Goal: Navigation & Orientation: Find specific page/section

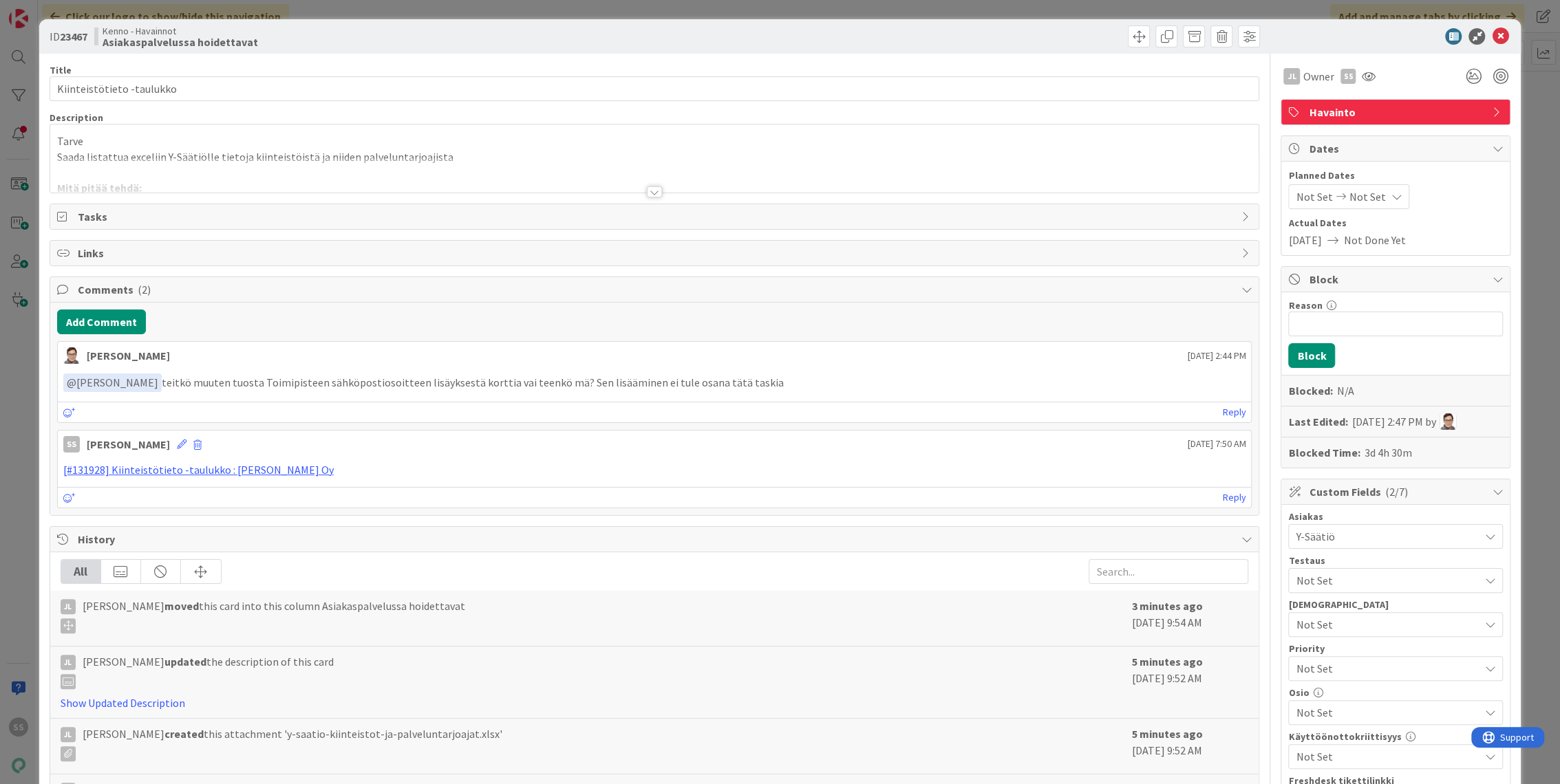
click at [655, 189] on div at bounding box center [655, 192] width 15 height 11
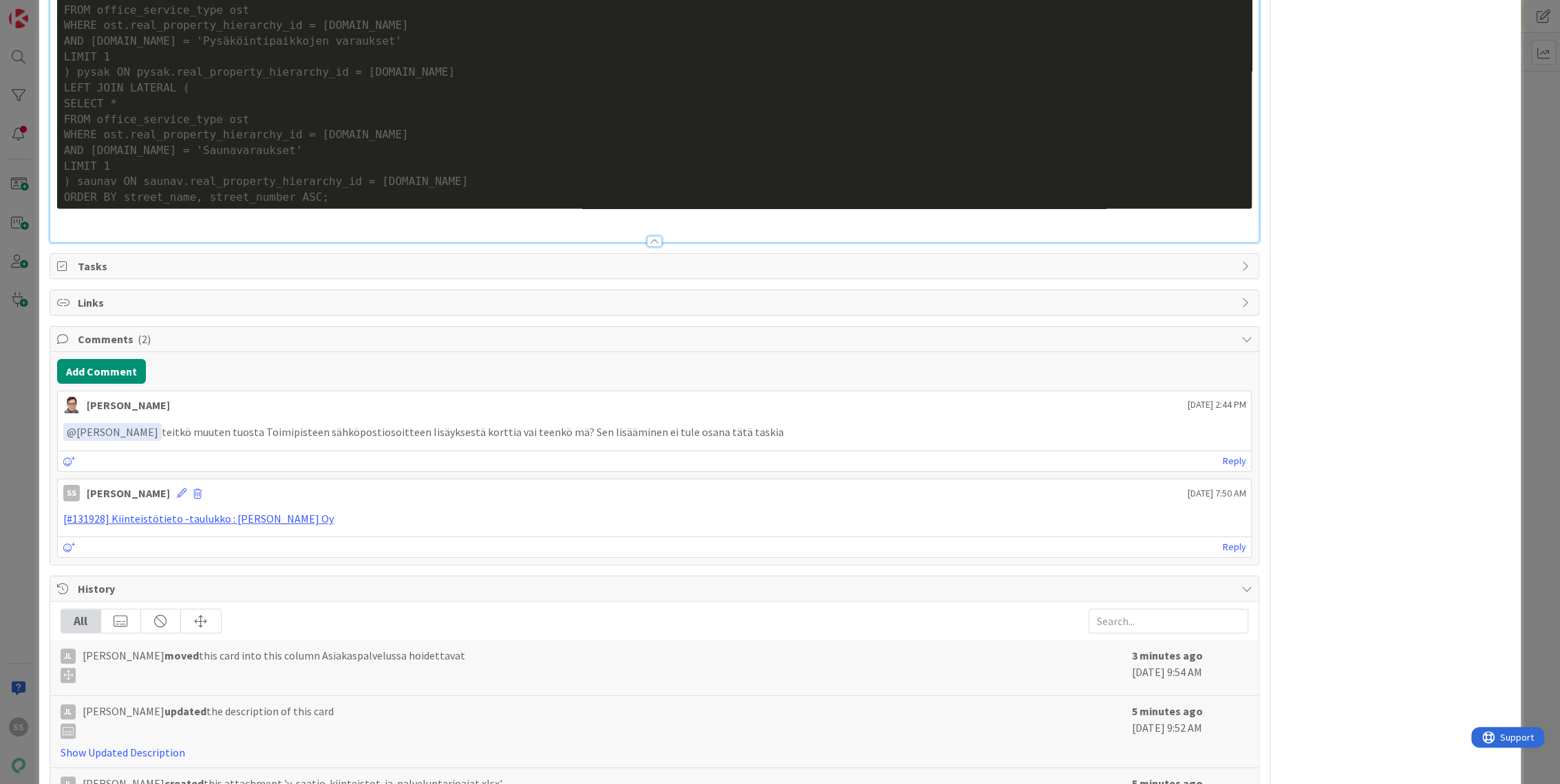
scroll to position [2522, 0]
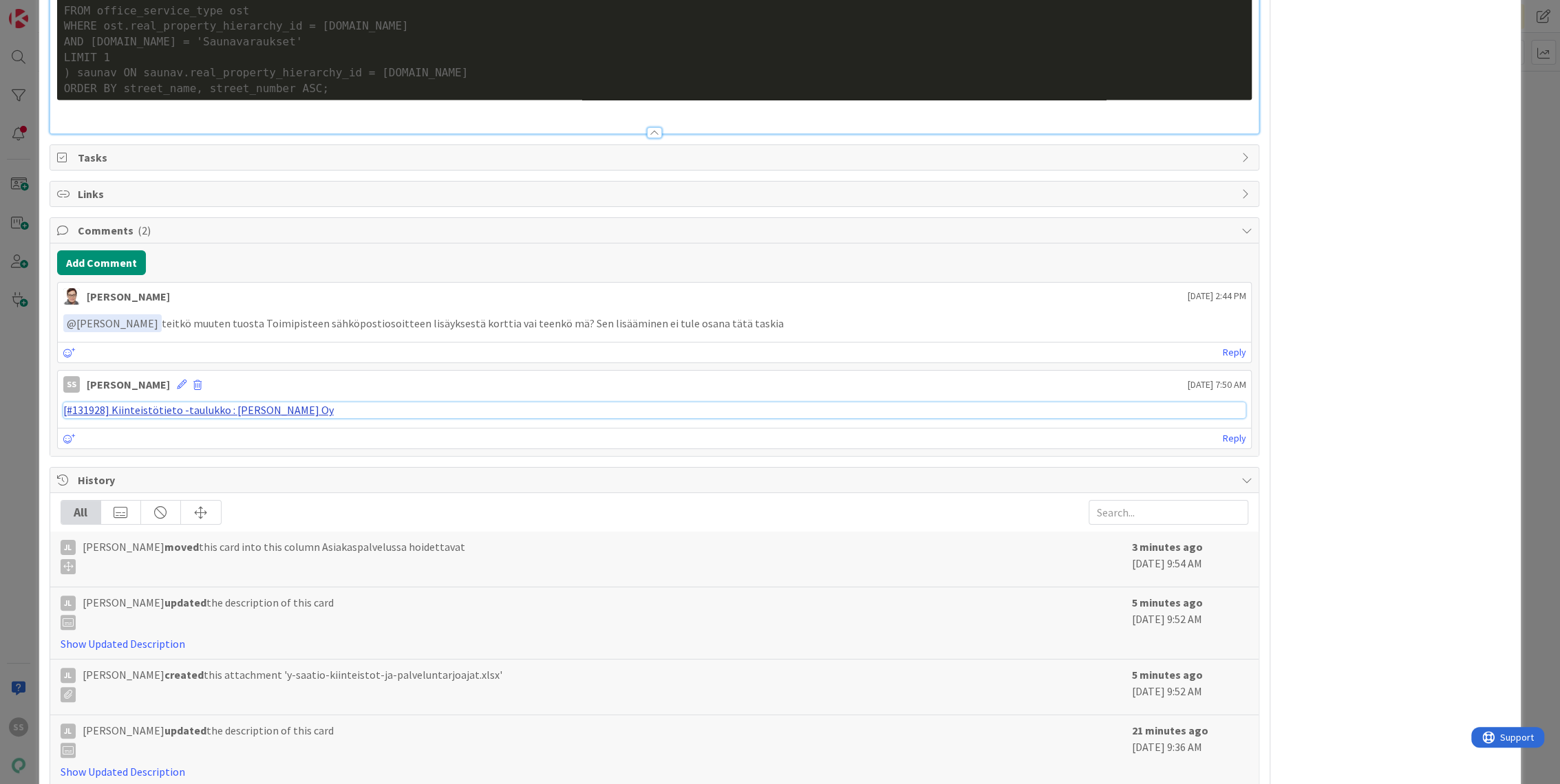
click at [174, 407] on link "[#131928] Kiinteistötieto -taulukko : Pandia Oy" at bounding box center [198, 410] width 270 height 14
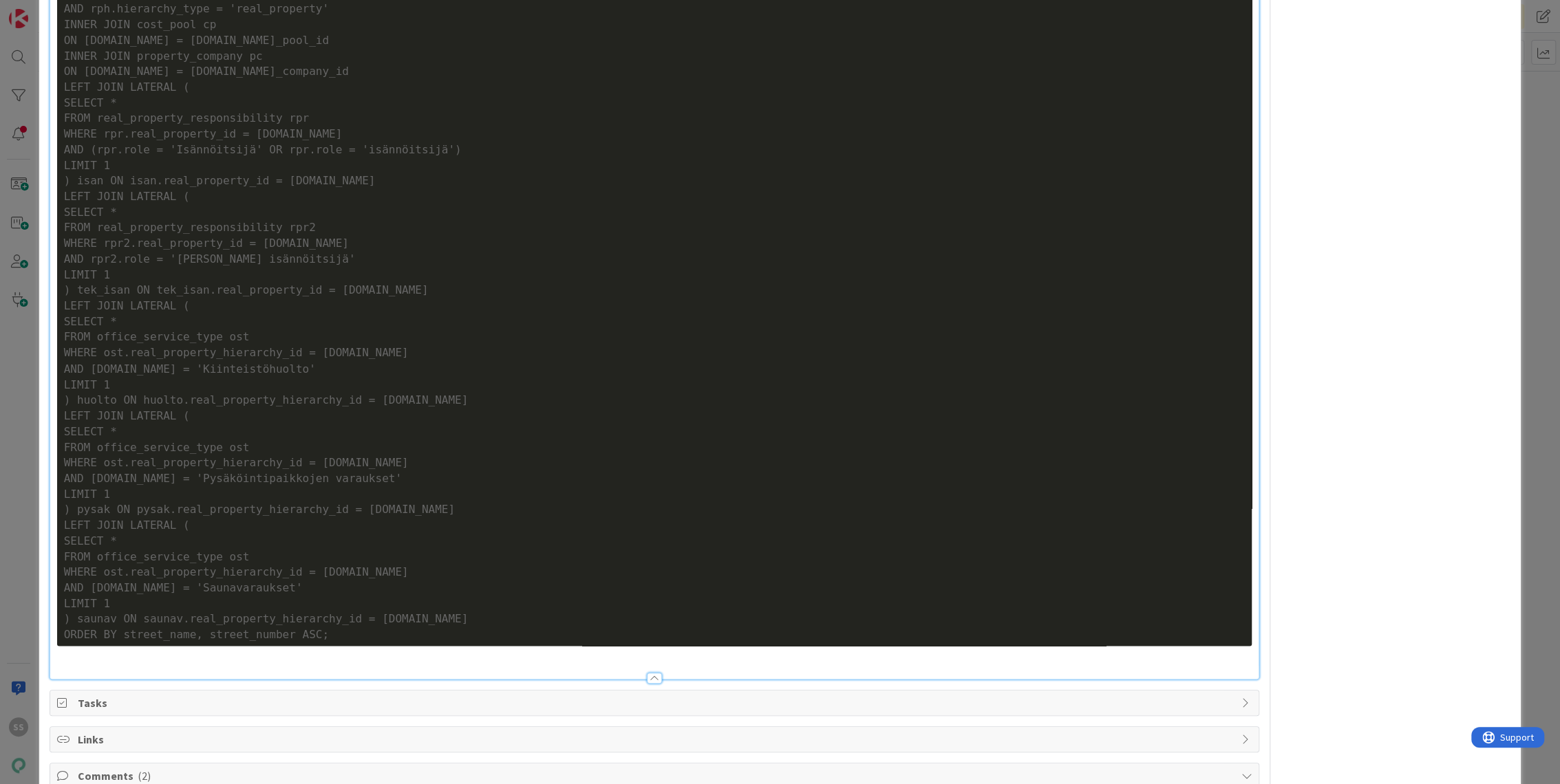
scroll to position [1910, 0]
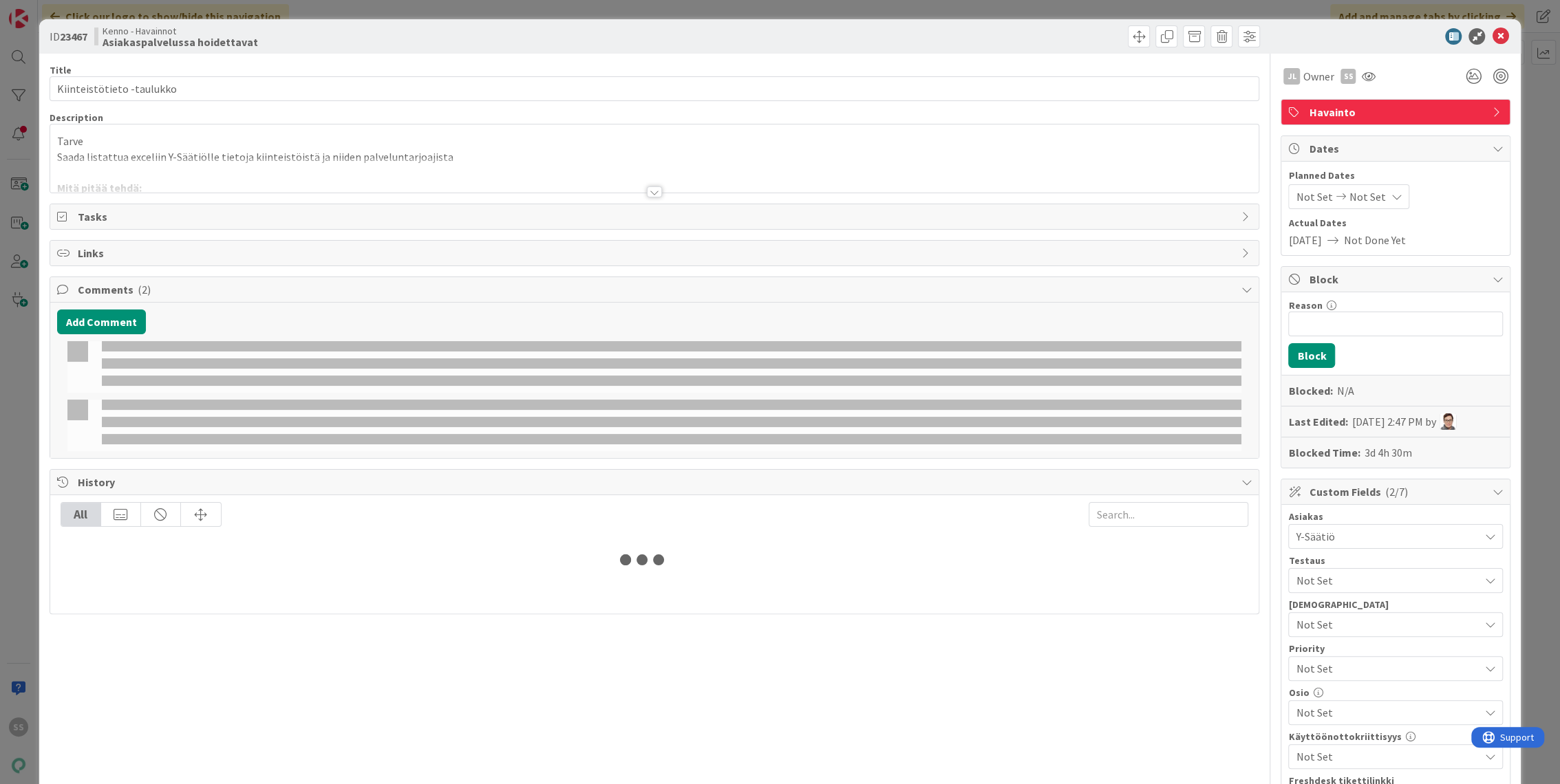
click at [200, 52] on div "ID 23467 Kenno - Havainnot Asiakaspalvelussa hoidettavat" at bounding box center [780, 37] width 1482 height 35
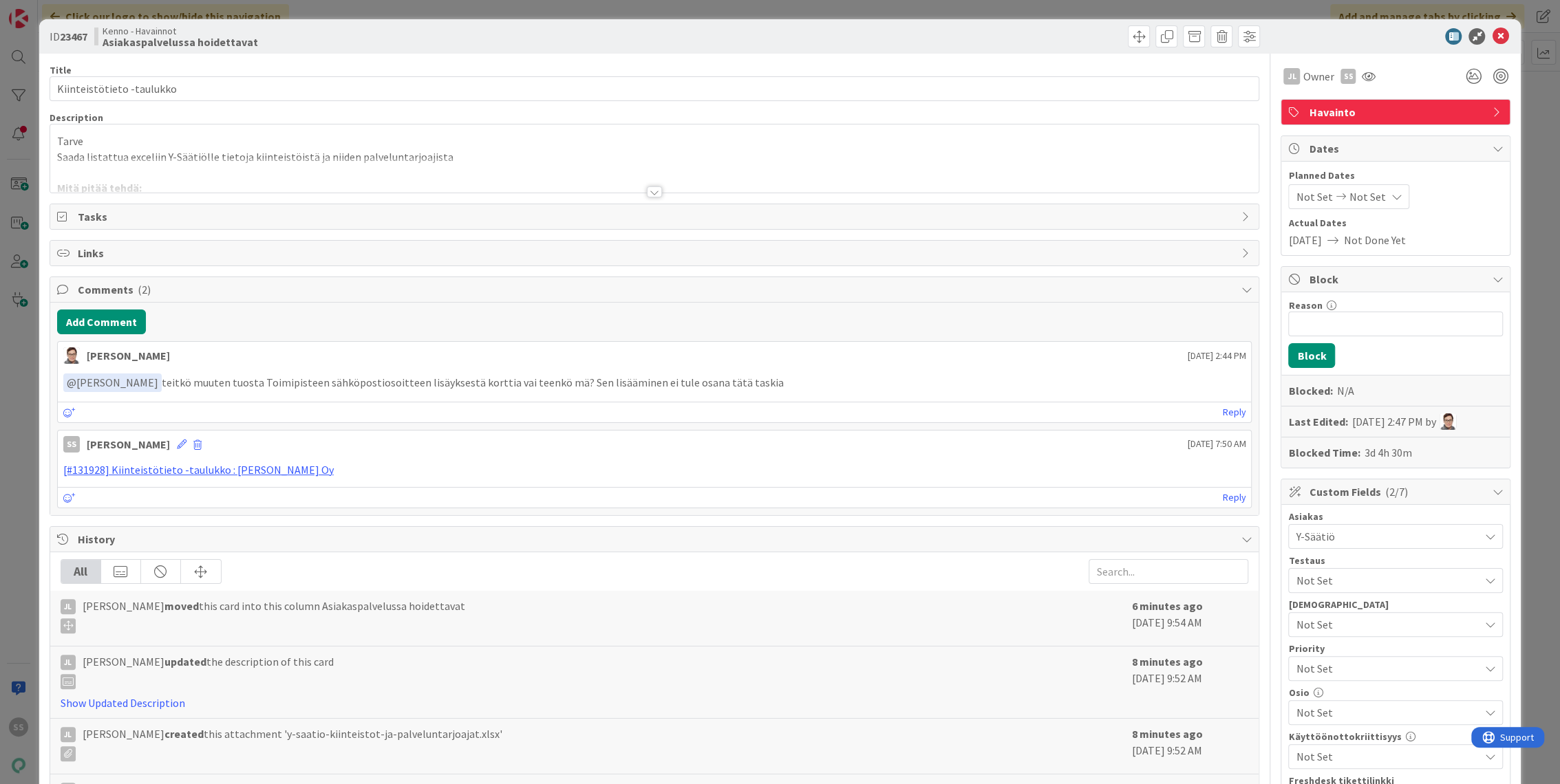
click at [1493, 38] on icon at bounding box center [1501, 37] width 17 height 17
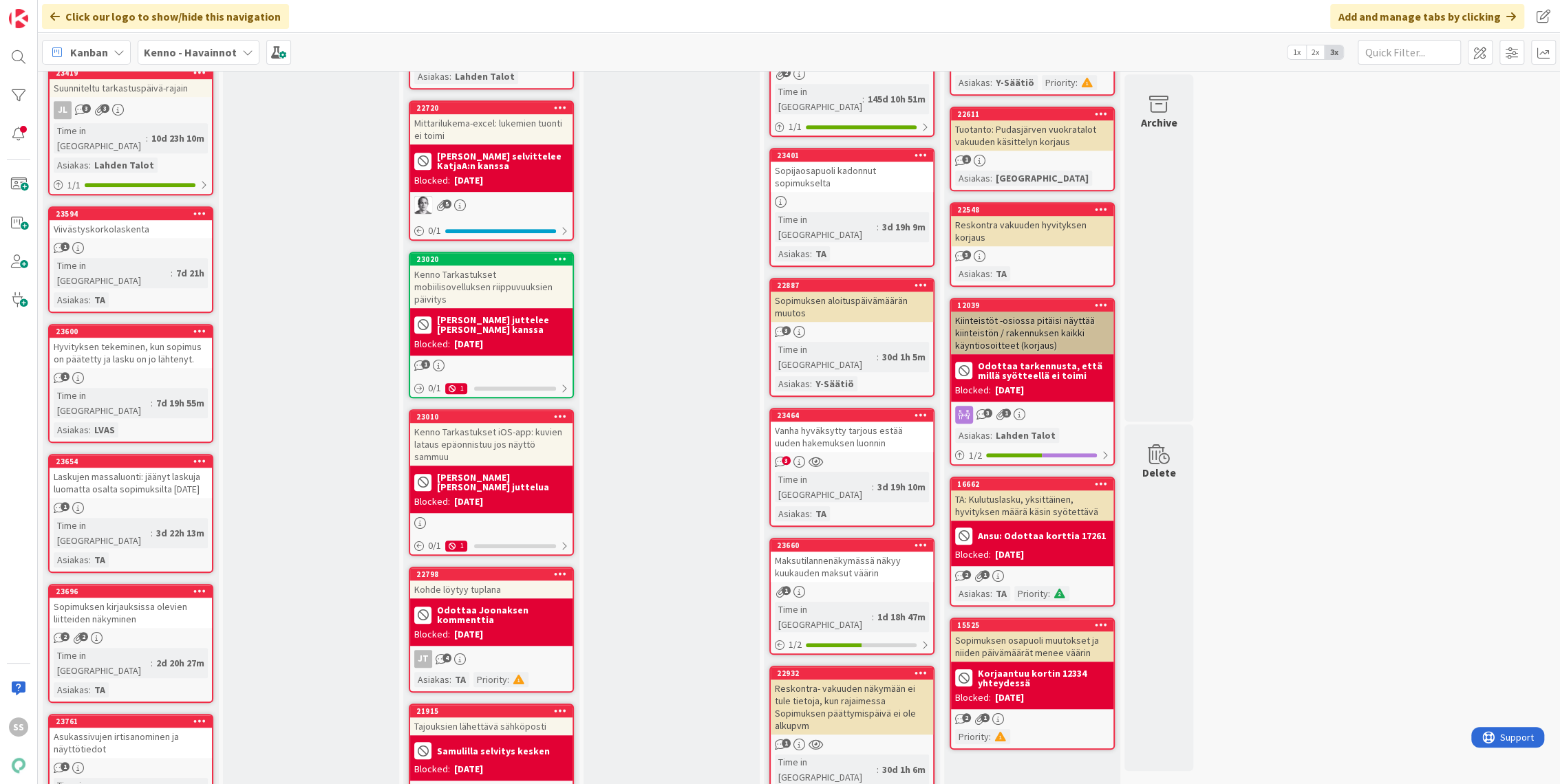
scroll to position [535, 0]
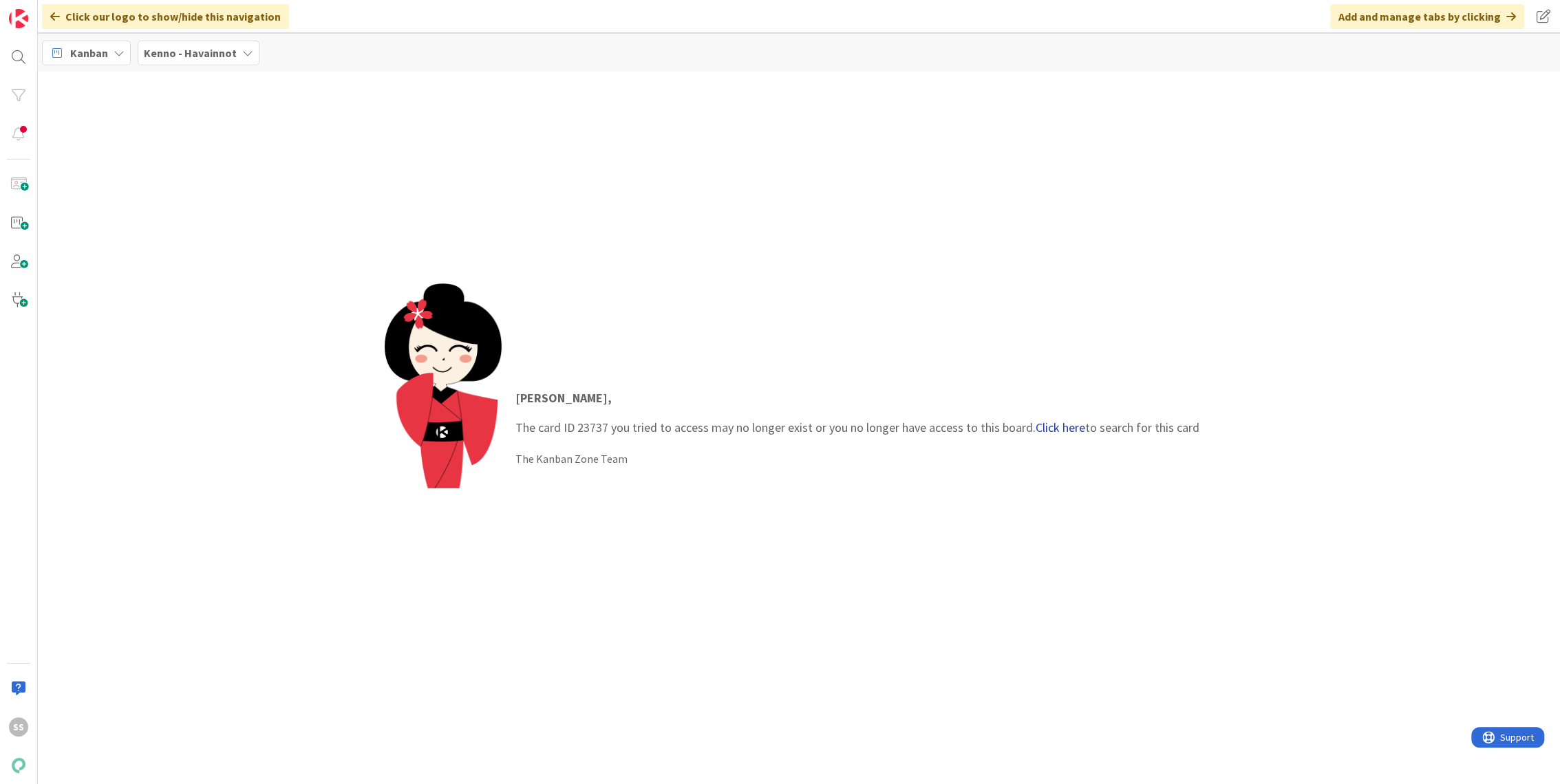
click at [1072, 424] on link "Click here" at bounding box center [1060, 428] width 50 height 16
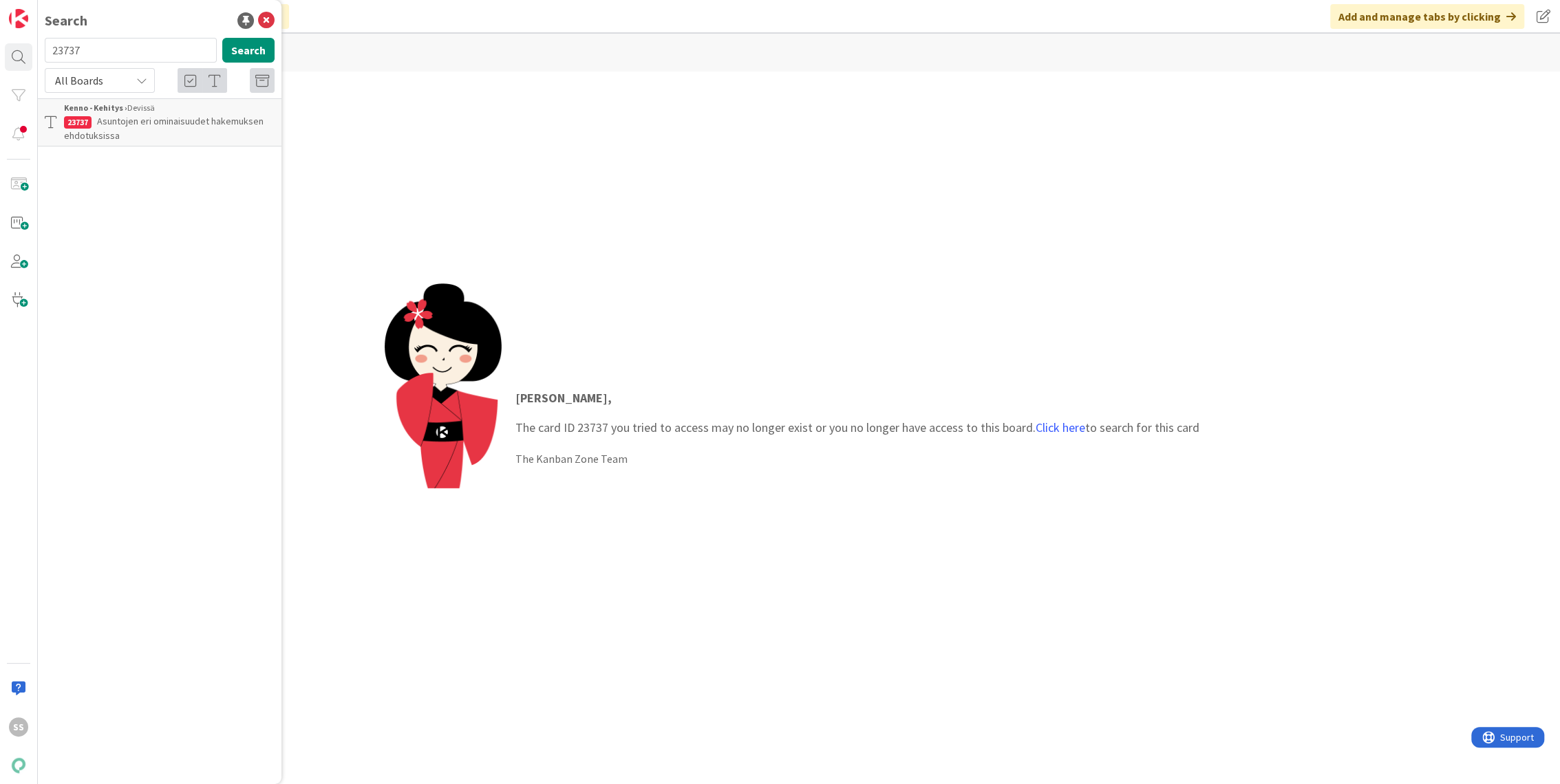
click at [159, 123] on span "Asuntojen eri ominaisuudet hakemuksen ehdotuksissa" at bounding box center [163, 128] width 200 height 27
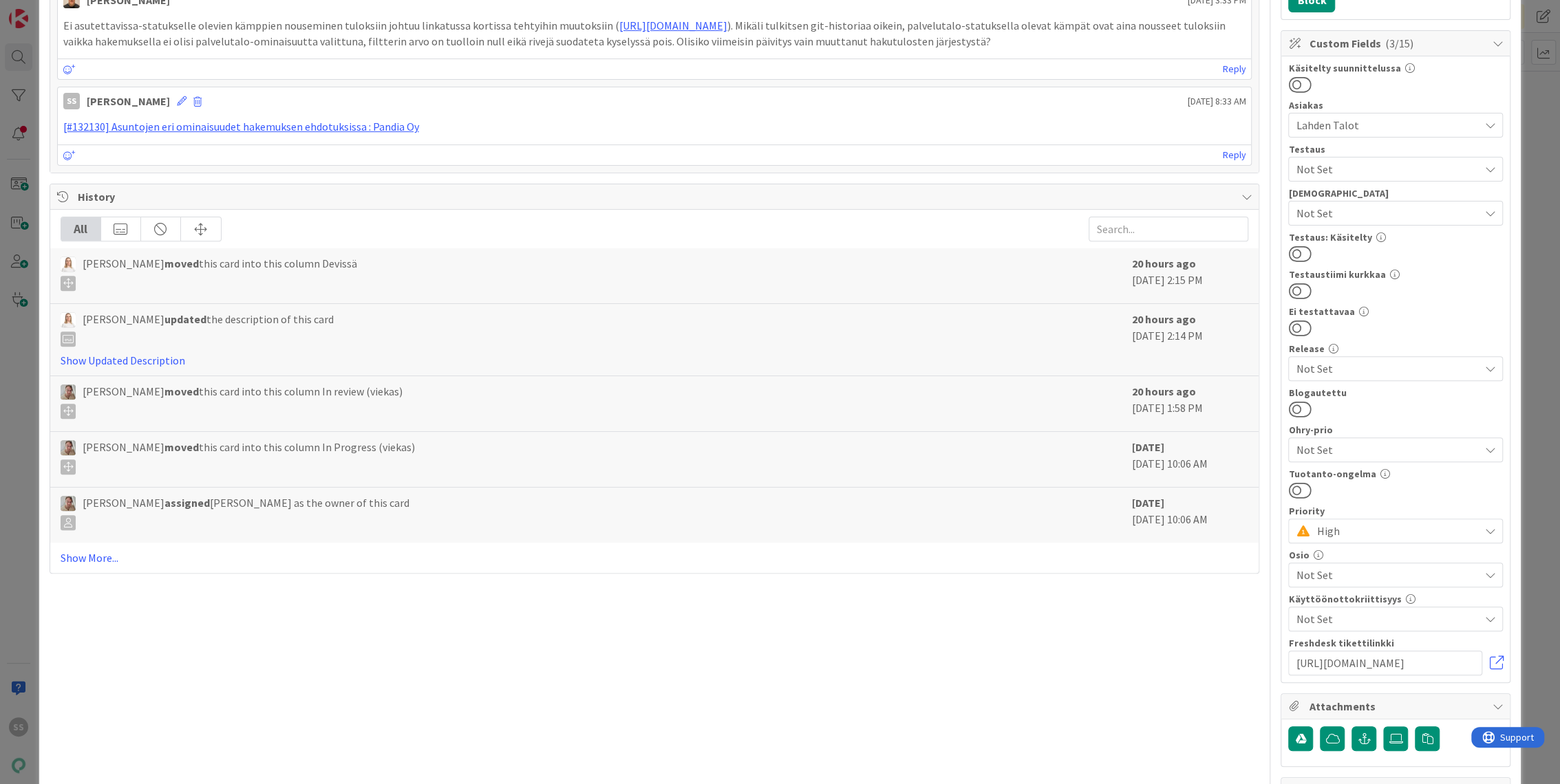
scroll to position [381, 0]
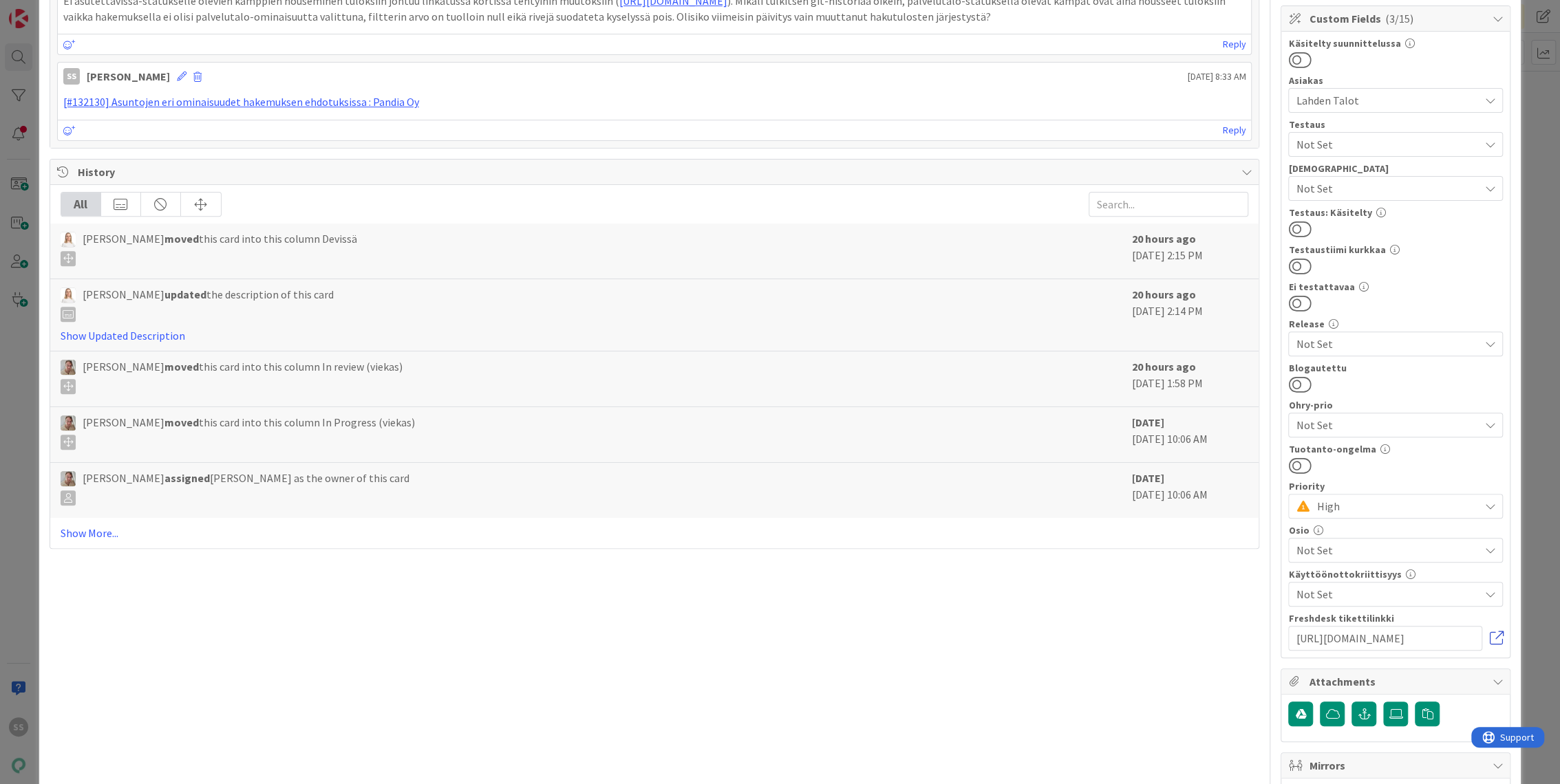
click at [1490, 641] on link at bounding box center [1496, 638] width 14 height 14
